Goal: Task Accomplishment & Management: Use online tool/utility

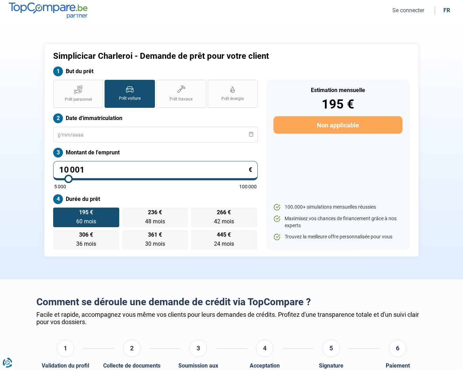
click at [90, 169] on input "10 001" at bounding box center [155, 170] width 205 height 19
type input "1 000"
type input "5000"
type input "100"
type input "5000"
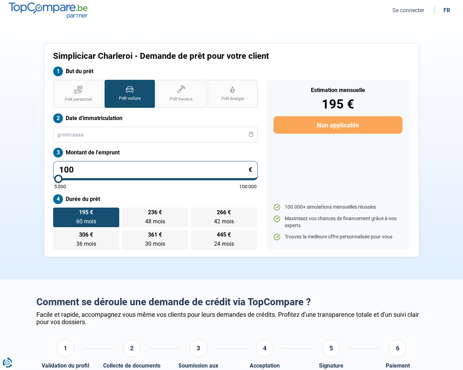
type input "10"
type input "5000"
type input "1"
type input "5000"
type input "0"
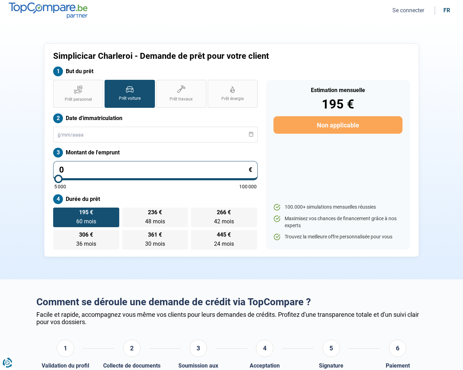
type input "5000"
type input "5 000"
type input "5000"
radio input "true"
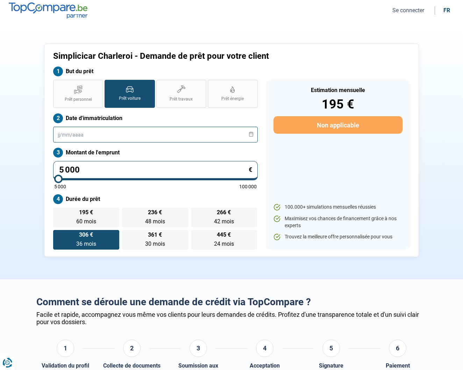
click at [88, 134] on input "text" at bounding box center [155, 135] width 205 height 16
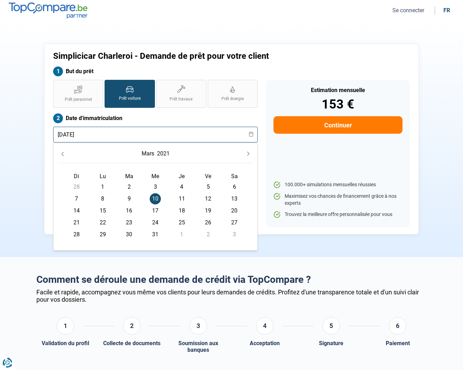
click at [173, 134] on input "[DATE]" at bounding box center [155, 135] width 205 height 16
type input "[DATE]"
click at [48, 189] on div "Simplicicar Charleroi - Demande de prêt pour votre client But du prêt Prêt pers…" at bounding box center [231, 138] width 375 height 191
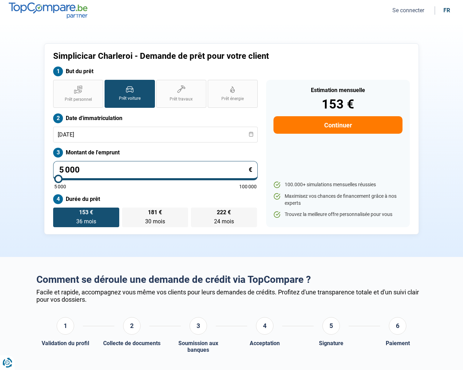
click at [86, 171] on input "5 000" at bounding box center [155, 170] width 205 height 19
type input "500"
type input "5000"
type input "50"
type input "5000"
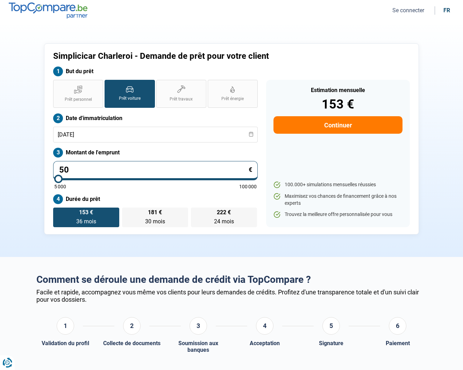
type input "5"
type input "5000"
type input "0"
type input "5000"
type input "5 000"
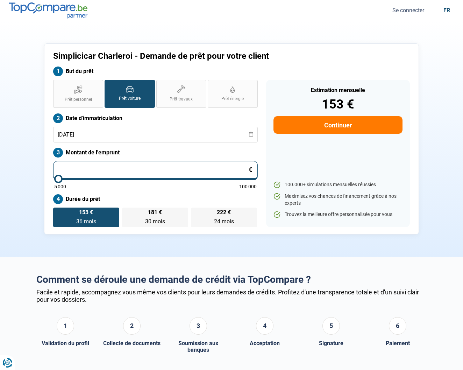
type input "5000"
type input "500"
type input "5000"
type input "50"
type input "5000"
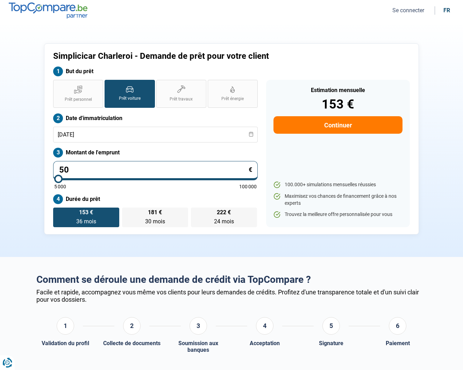
type input "5"
type input "5000"
type input "0"
type input "5000"
type input "4"
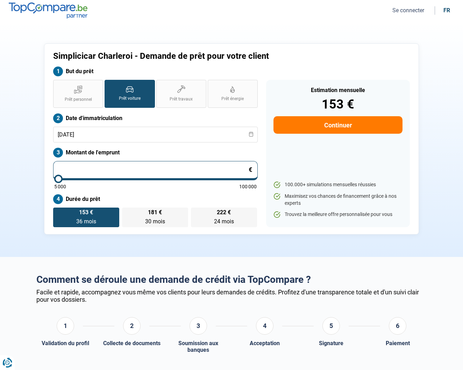
type input "5000"
type input "46"
type input "5000"
type input "465"
type input "5000"
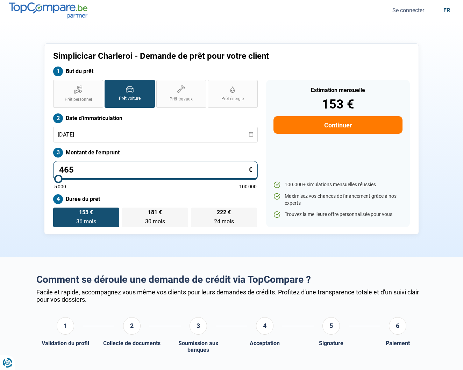
type input "4 650"
type input "5000"
type input "46 500"
type input "46500"
radio input "false"
